Goal: Transaction & Acquisition: Purchase product/service

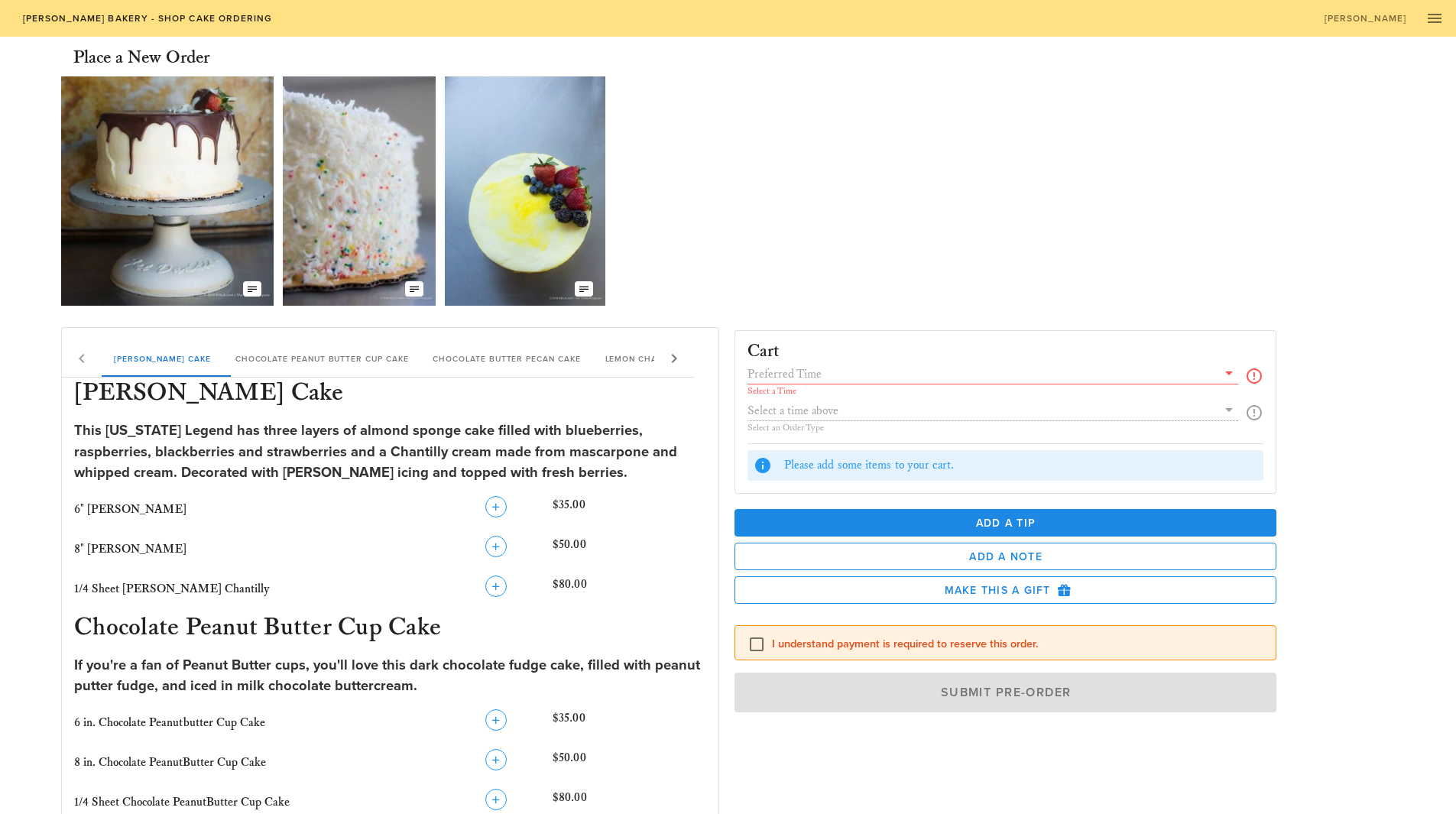
click at [1233, 373] on icon at bounding box center [1229, 373] width 18 height 18
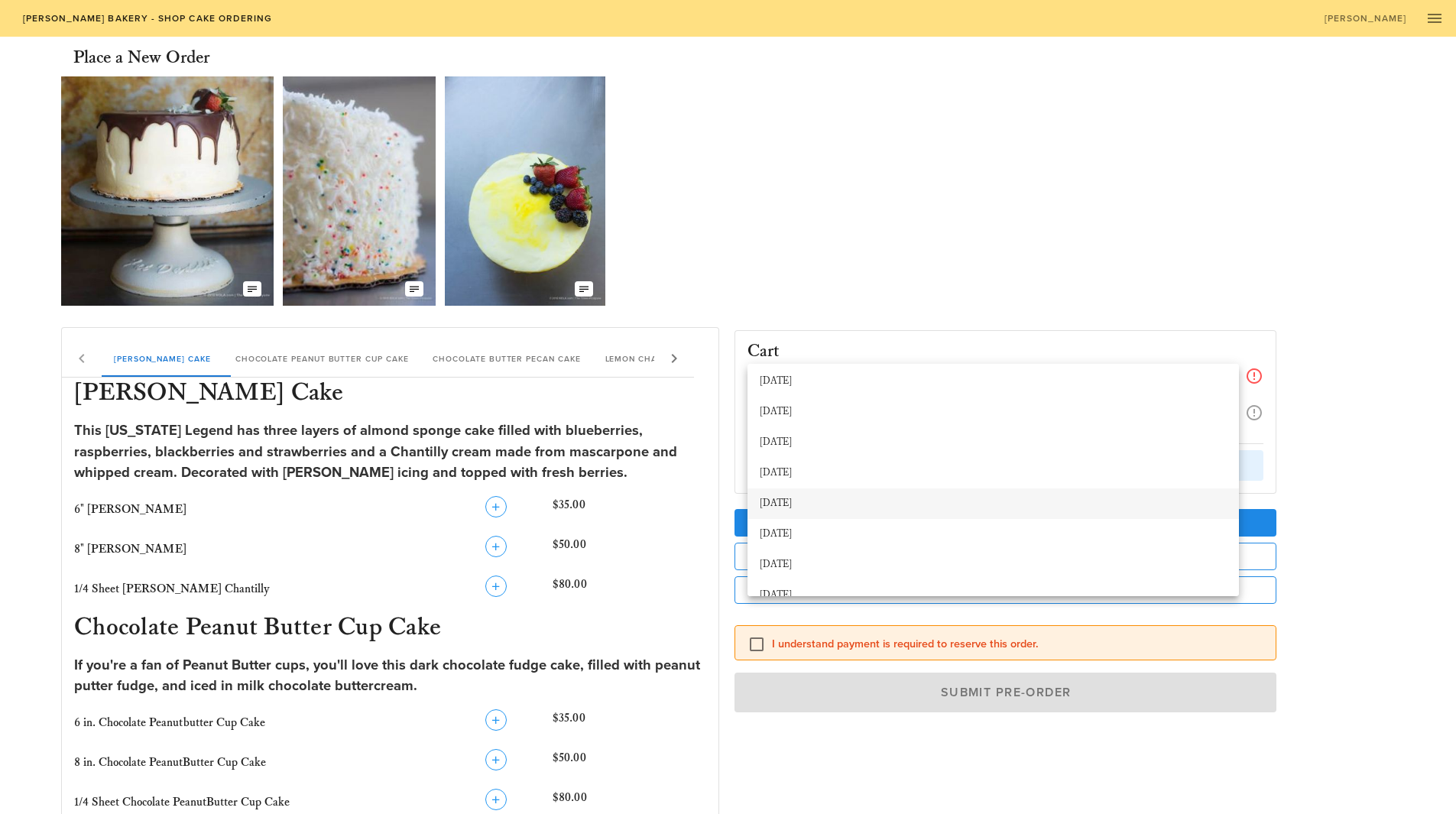
scroll to position [306, 0]
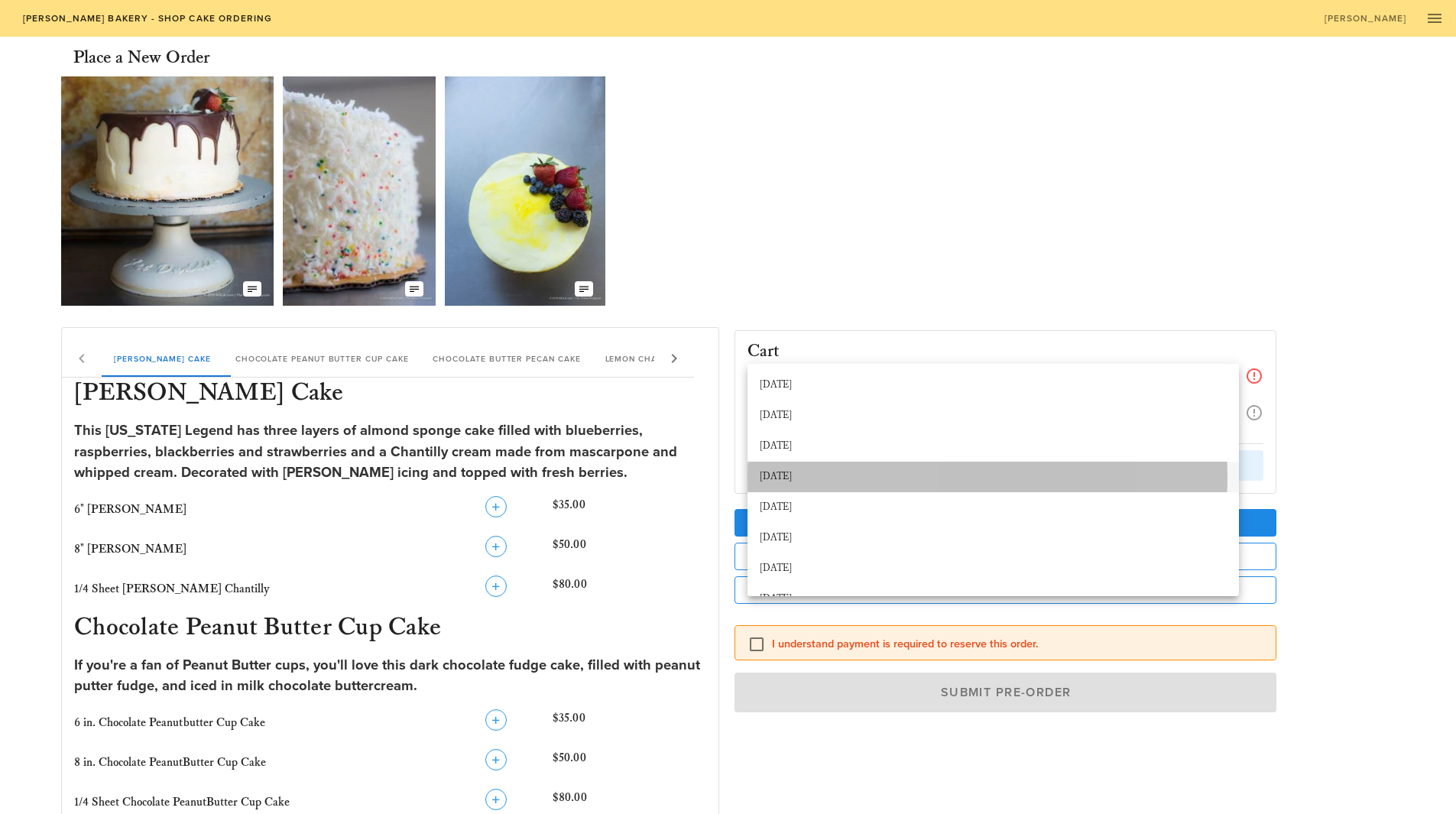
click at [931, 490] on div "[DATE]" at bounding box center [993, 476] width 492 height 30
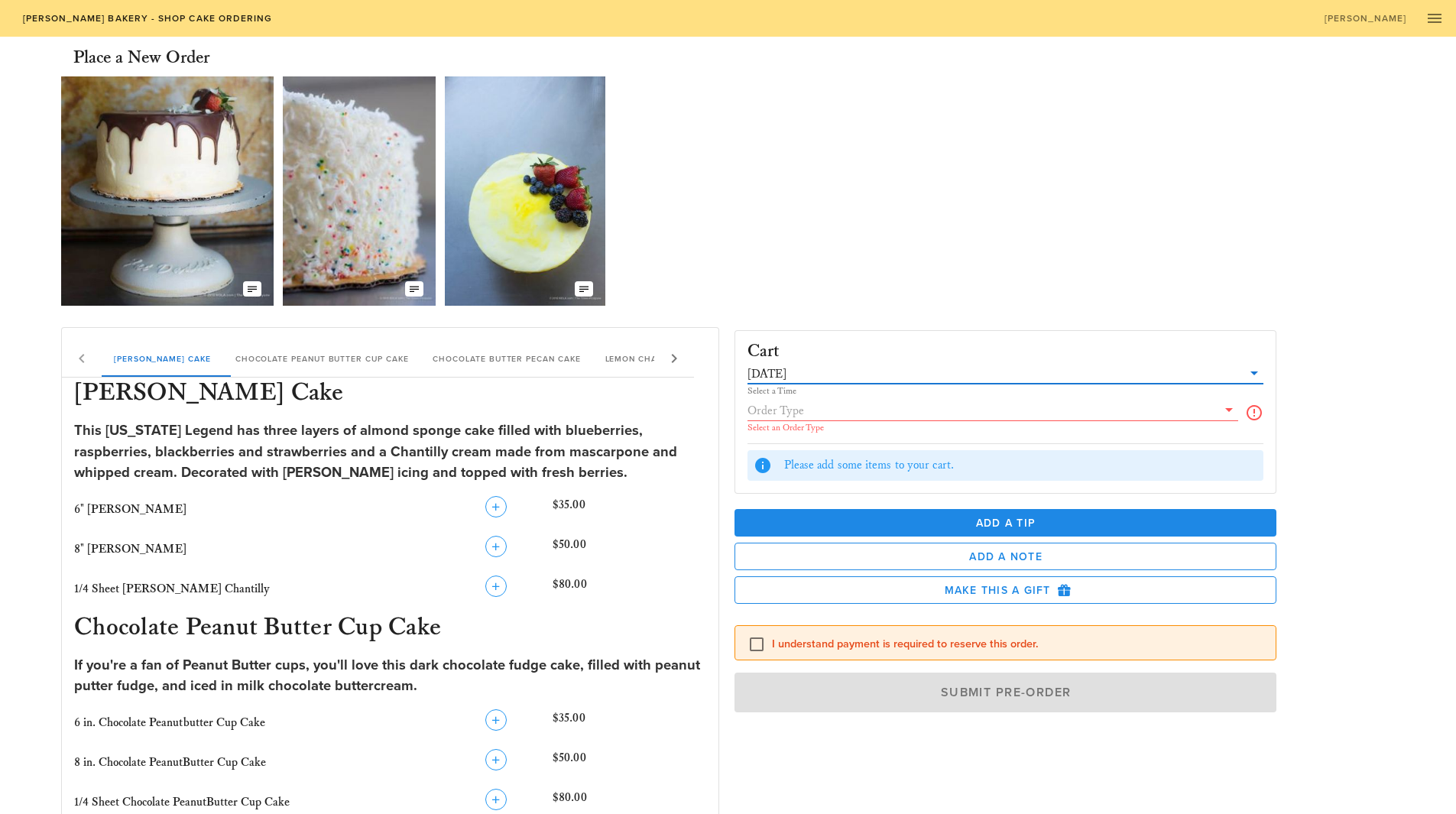
click at [1255, 417] on icon at bounding box center [1255, 413] width 18 height 18
click at [1228, 407] on icon at bounding box center [1229, 409] width 18 height 18
click at [1154, 415] on div "Pickup" at bounding box center [994, 421] width 467 height 25
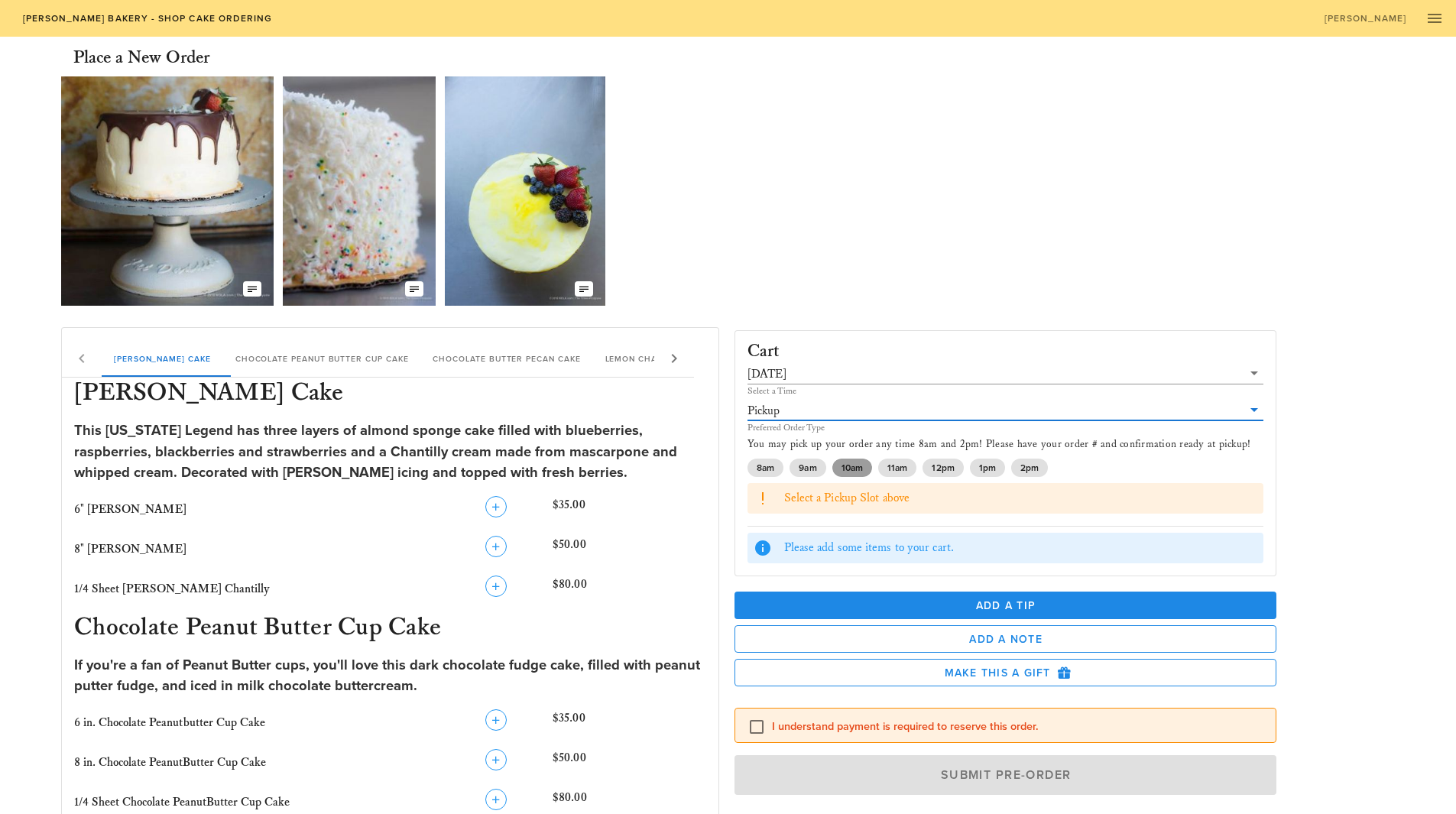
click at [857, 464] on span "10am" at bounding box center [851, 468] width 21 height 18
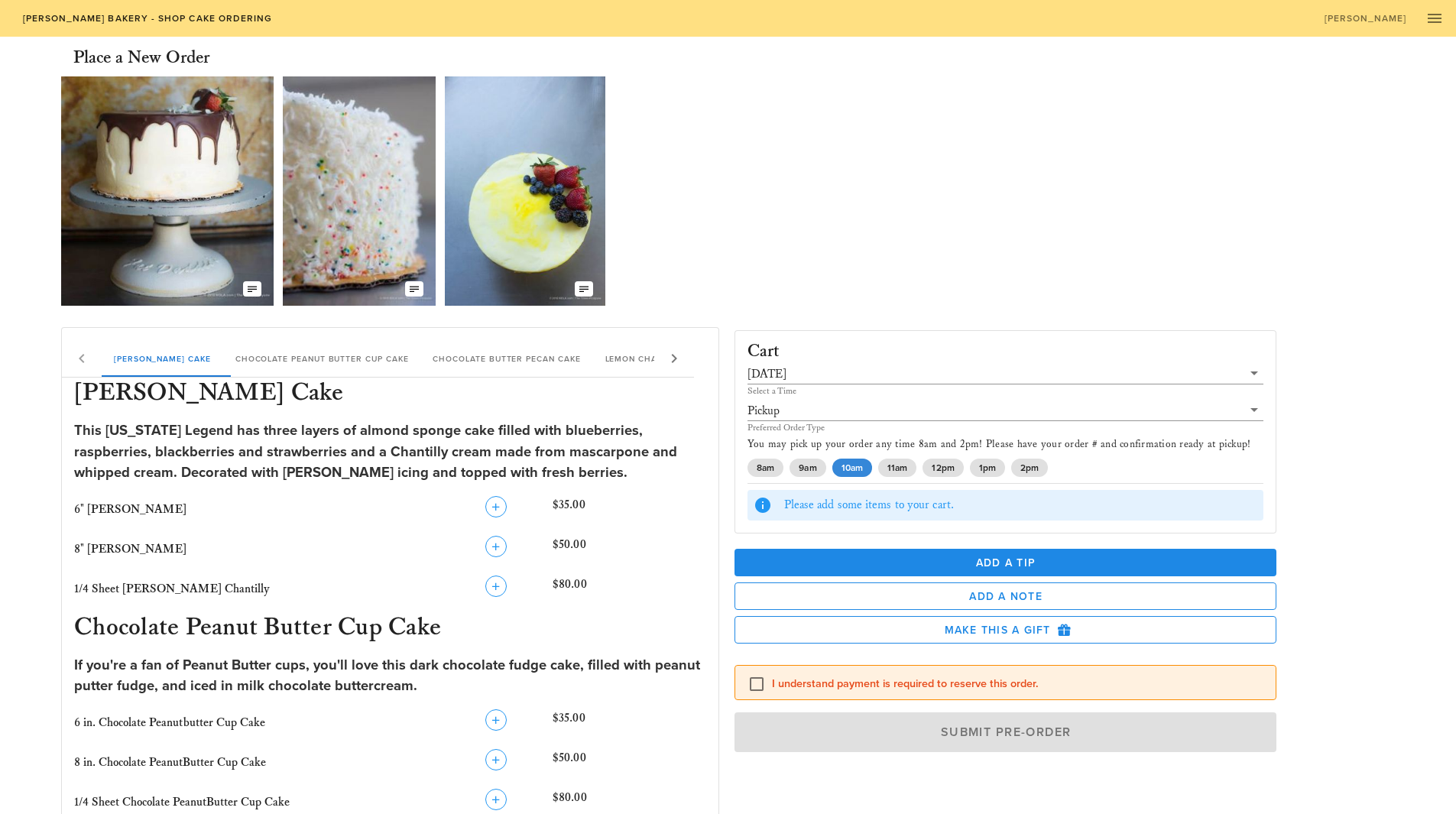
click at [925, 505] on div "Please add some items to your cart." at bounding box center [1021, 505] width 474 height 16
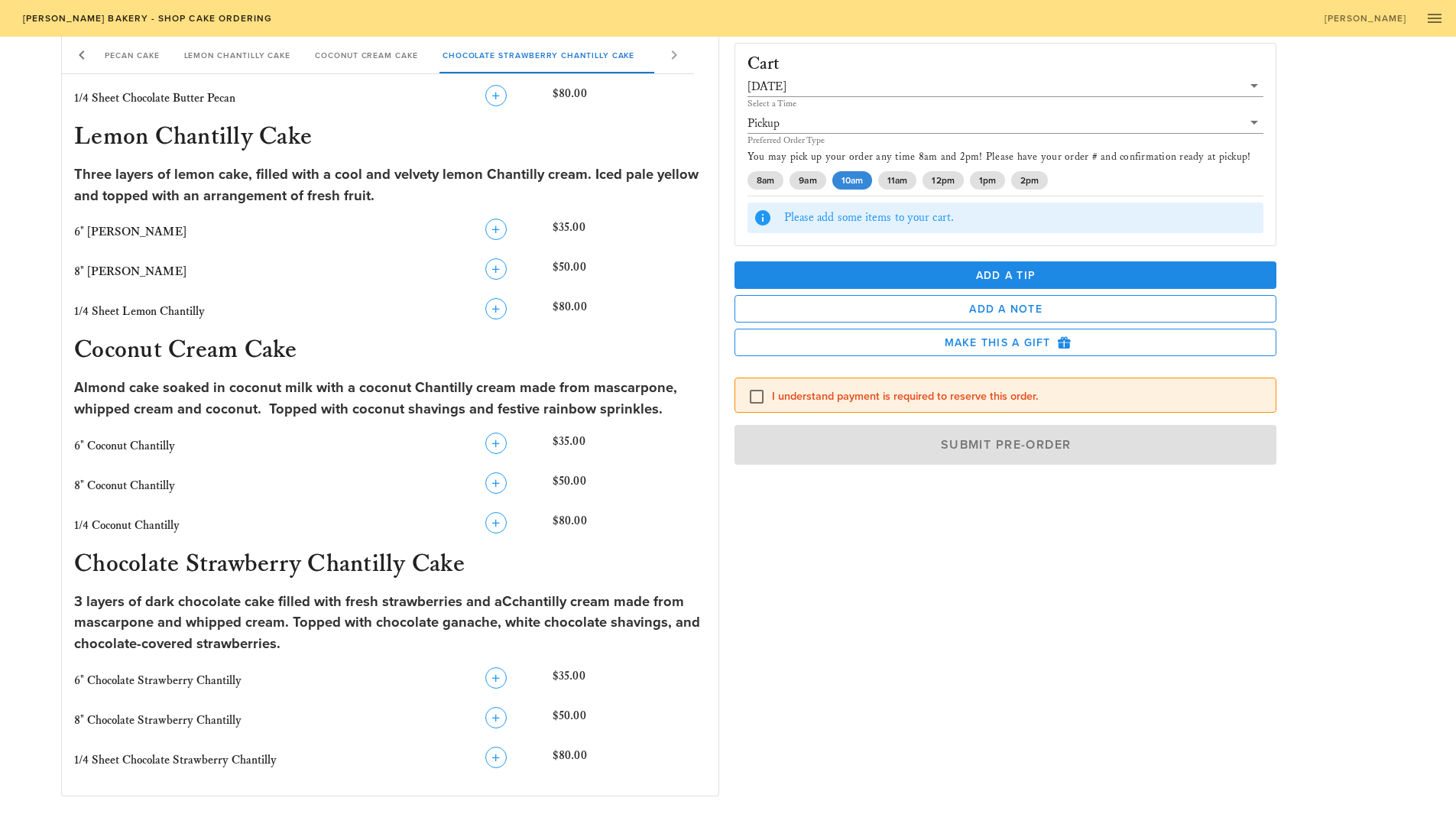
scroll to position [964, 0]
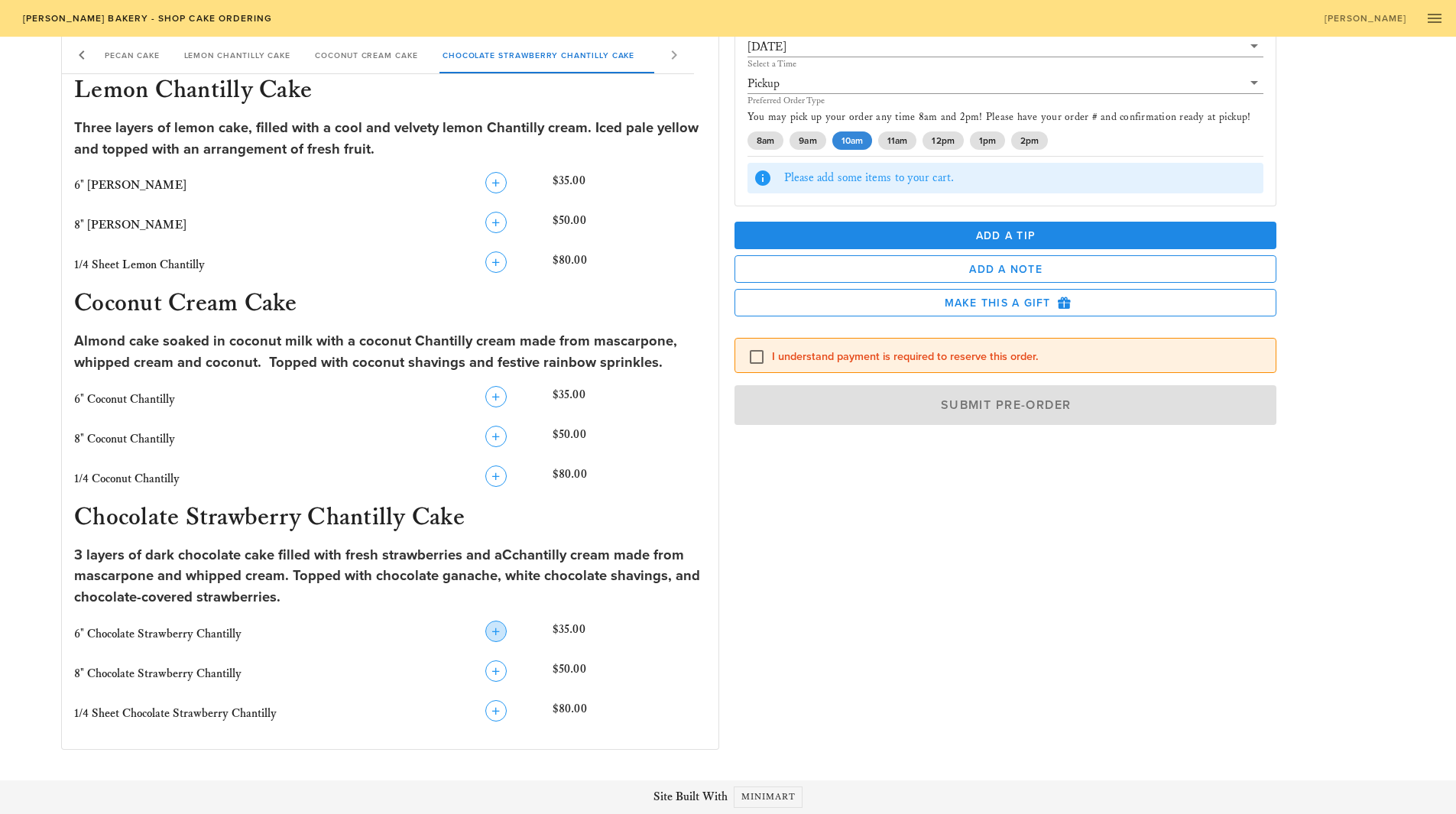
click at [496, 630] on icon "button" at bounding box center [496, 631] width 18 height 18
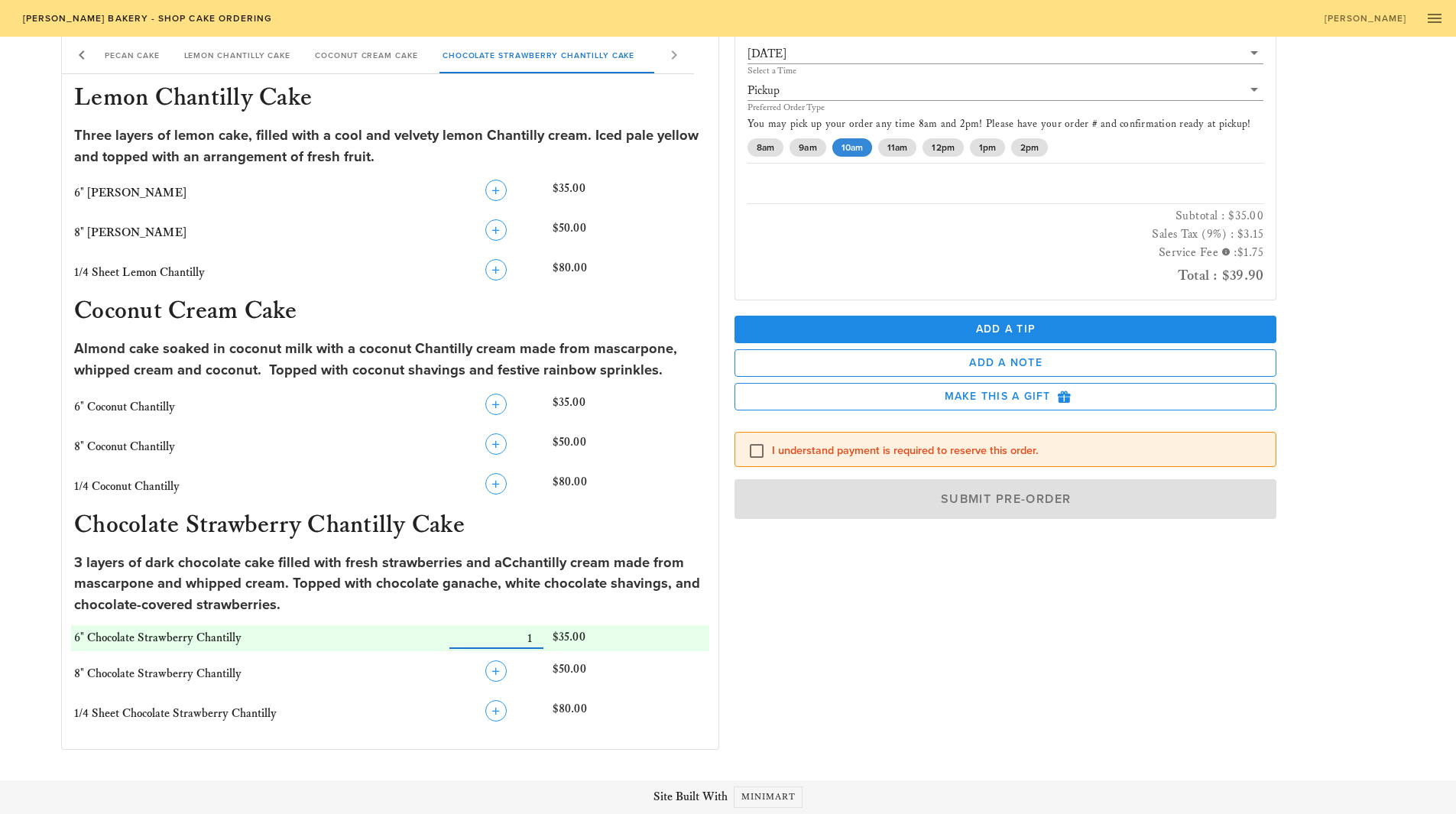
scroll to position [956, 0]
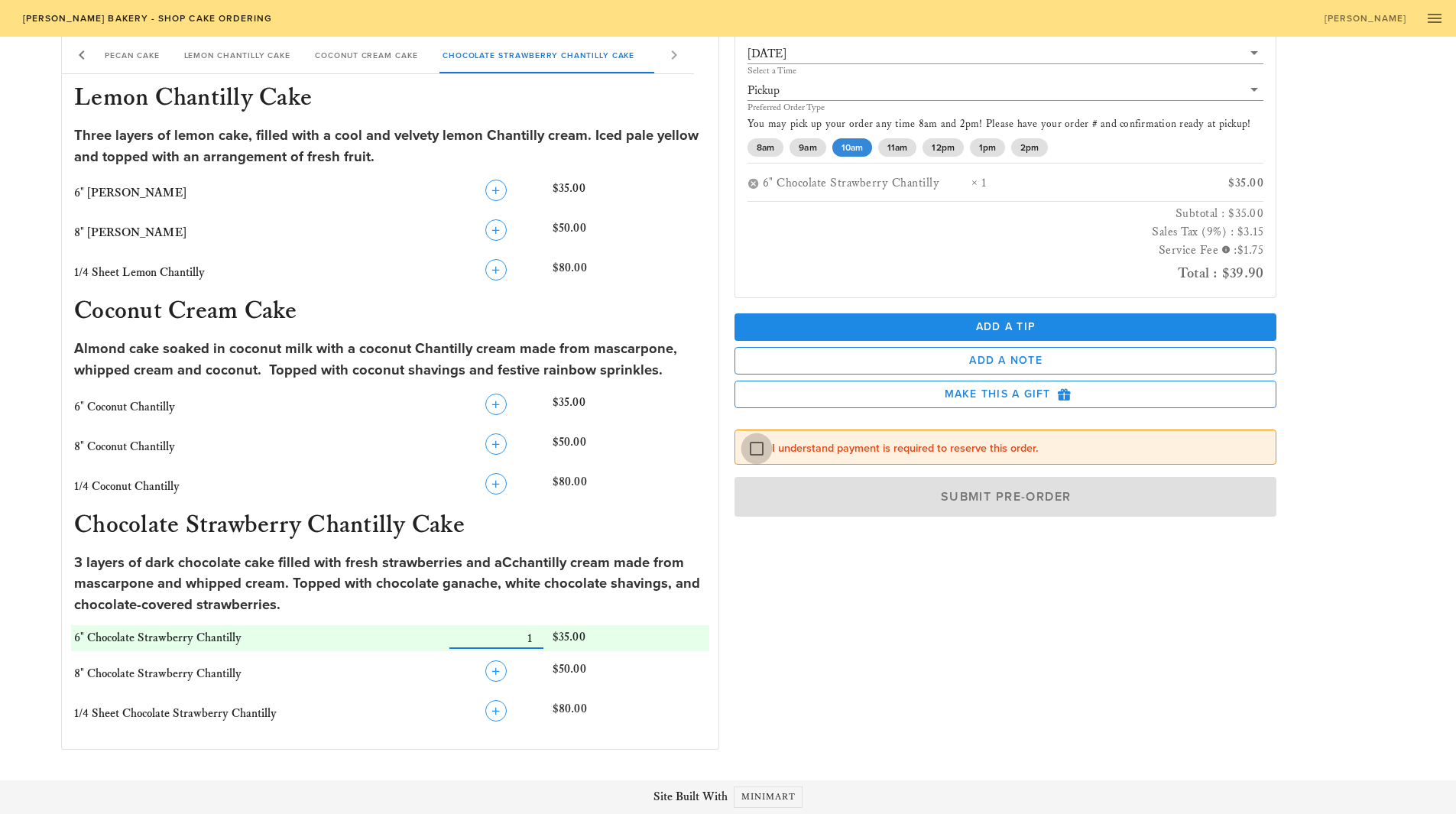
click at [747, 444] on div at bounding box center [756, 448] width 26 height 26
checkbox input "true"
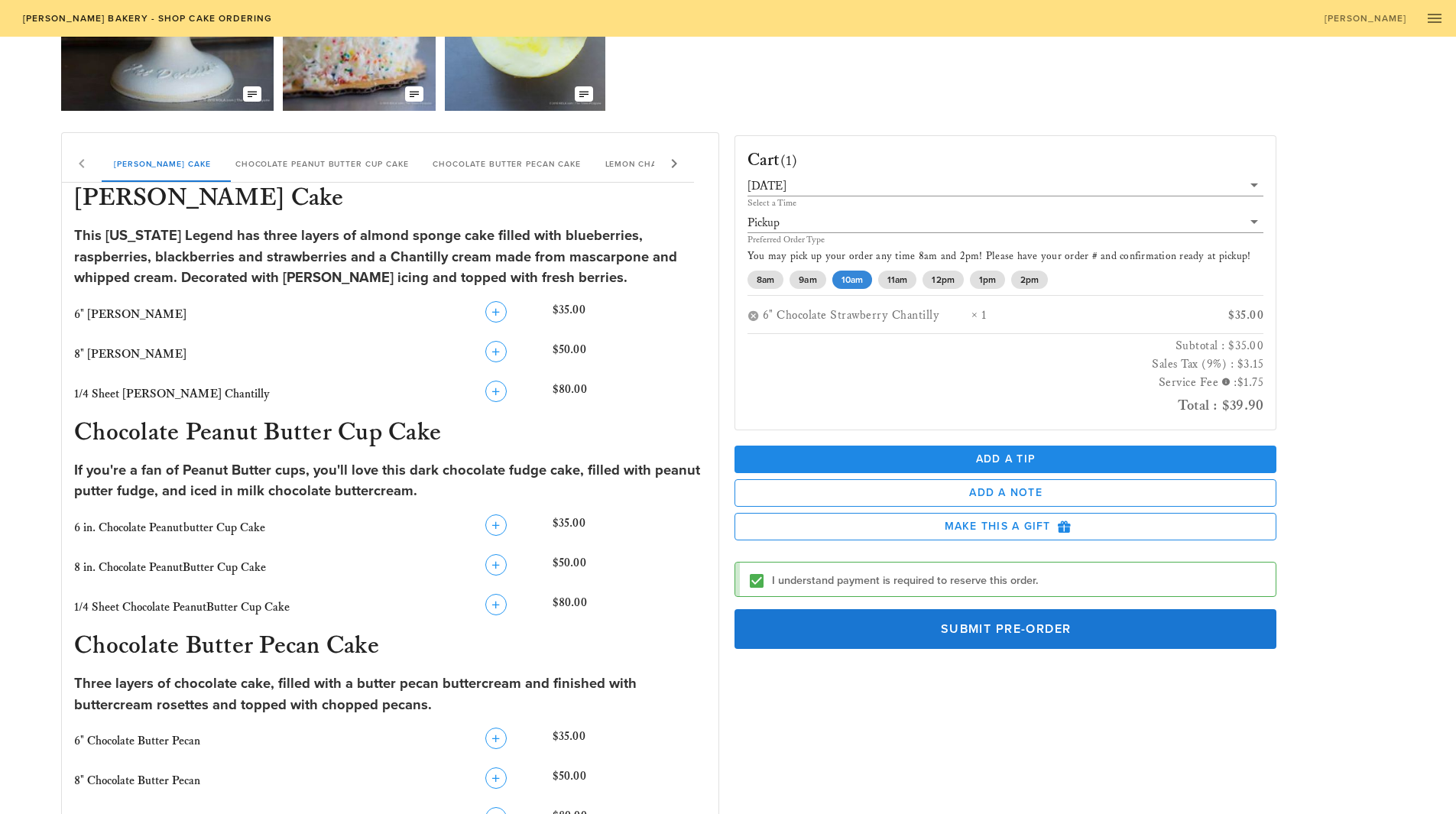
scroll to position [0, 0]
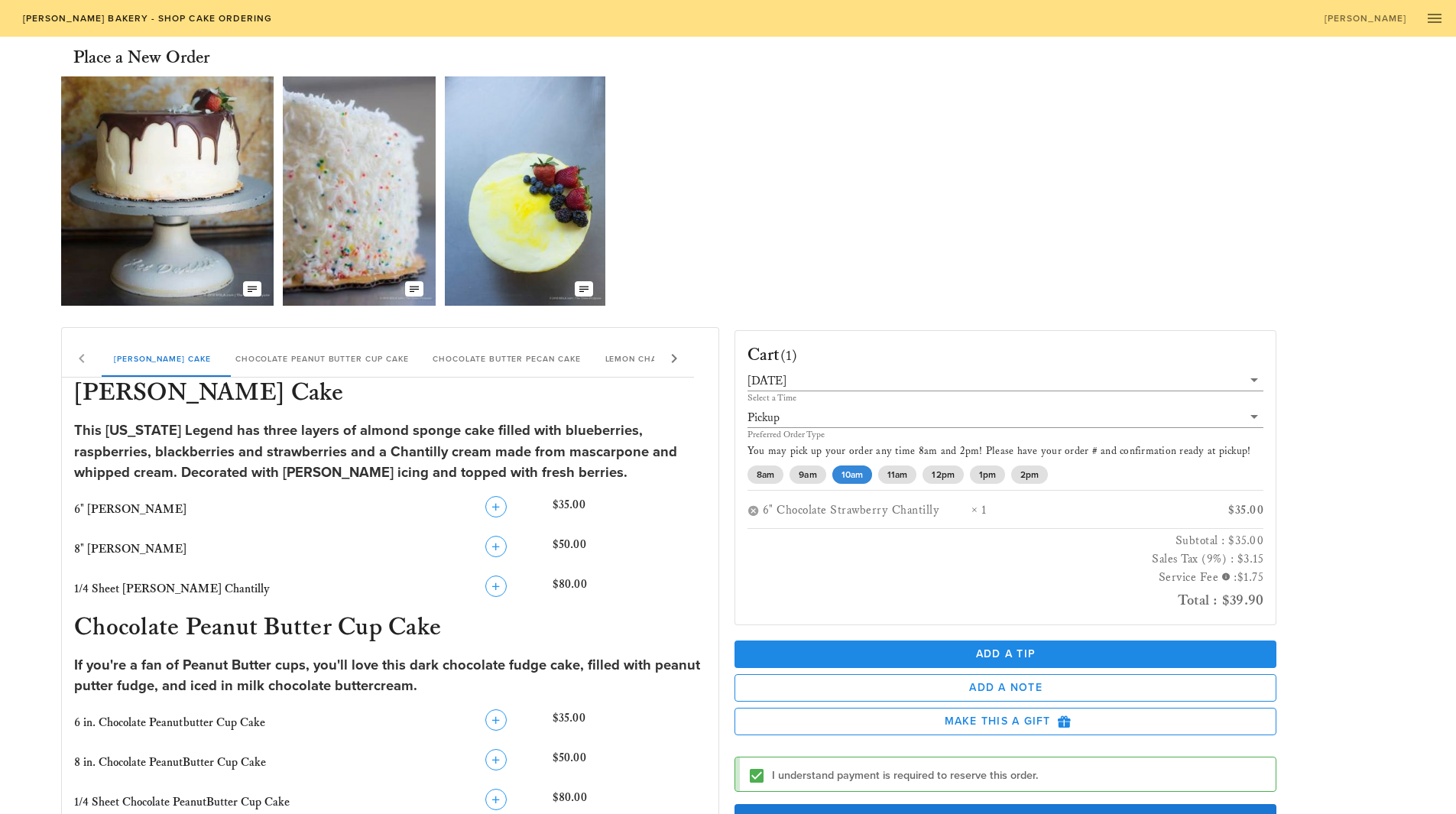
click at [153, 16] on span "[PERSON_NAME] Bakery - Shop Cake Ordering" at bounding box center [147, 18] width 251 height 11
